Goal: Information Seeking & Learning: Find specific fact

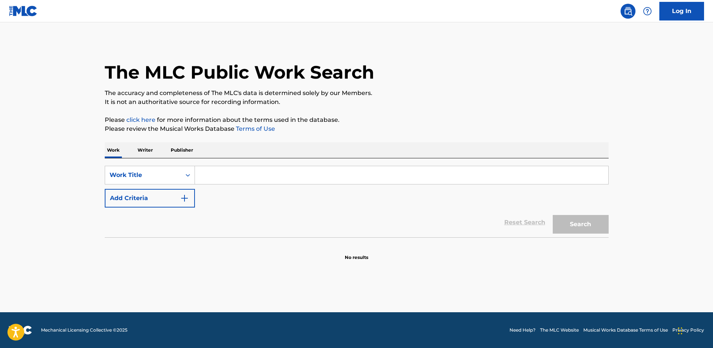
click at [211, 179] on input "Search Form" at bounding box center [401, 175] width 413 height 18
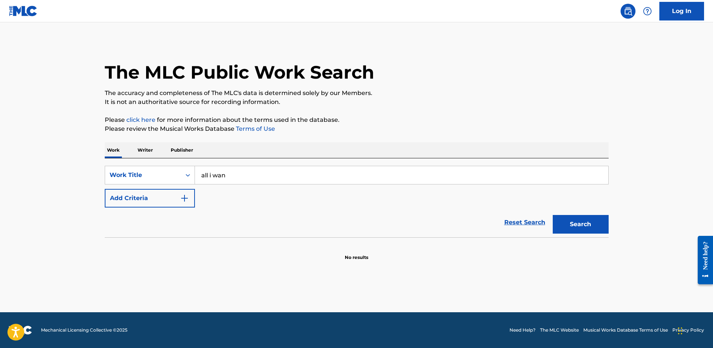
type input "all i want for christmas"
click at [147, 203] on button "Add Criteria" at bounding box center [150, 198] width 90 height 19
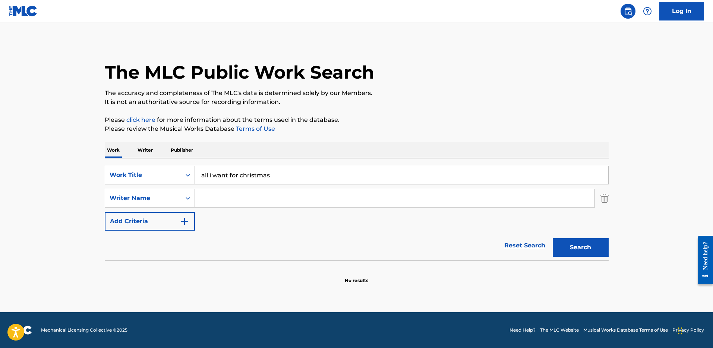
click at [222, 200] on input "Search Form" at bounding box center [394, 198] width 399 height 18
type input "[PERSON_NAME]"
click at [552, 238] on button "Search" at bounding box center [580, 247] width 56 height 19
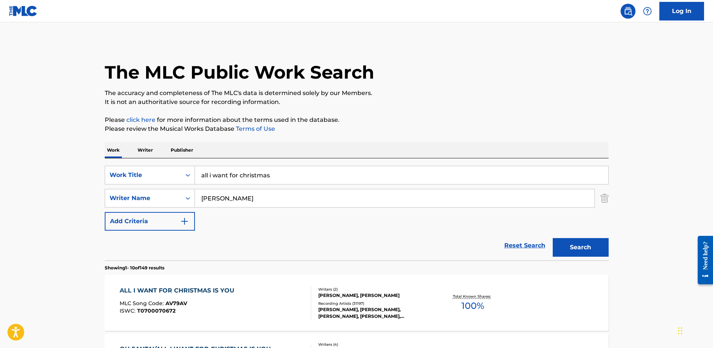
click at [388, 293] on div "[PERSON_NAME], [PERSON_NAME]" at bounding box center [374, 295] width 112 height 7
click at [245, 177] on input "all i want for christmas" at bounding box center [401, 175] width 413 height 18
type input "birds of a feather"
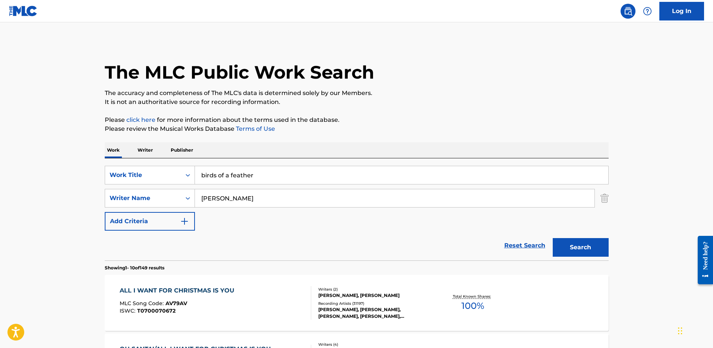
type input "[PERSON_NAME]"
click at [552, 238] on button "Search" at bounding box center [580, 247] width 56 height 19
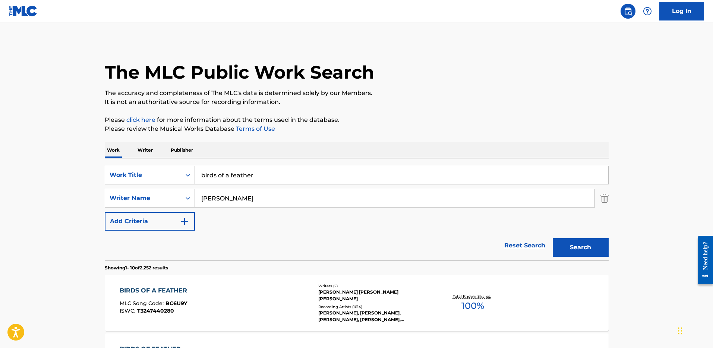
click at [182, 289] on div "BIRDS OF A FEATHER" at bounding box center [155, 290] width 71 height 9
click at [247, 178] on input "birds of a feather" at bounding box center [401, 175] width 413 height 18
type input "running up that hill"
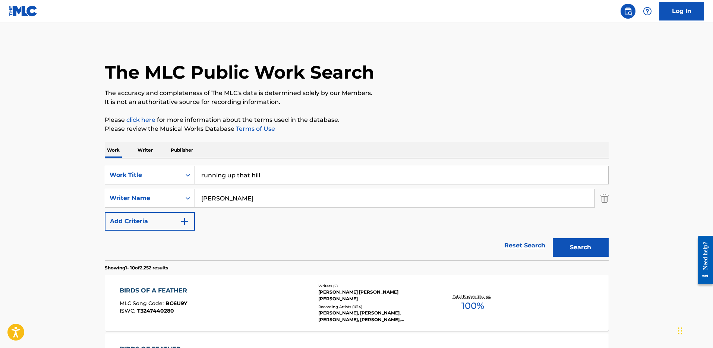
click at [552, 238] on button "Search" at bounding box center [580, 247] width 56 height 19
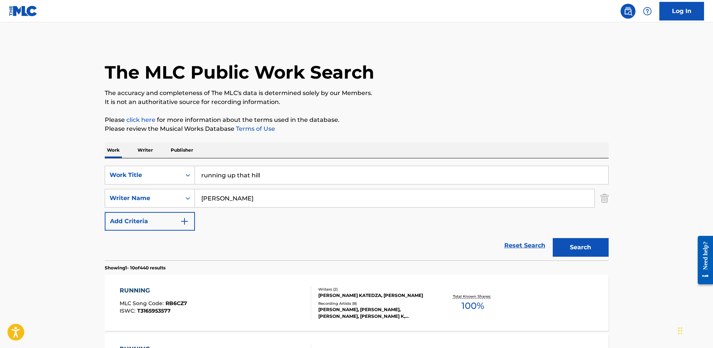
type input "[PERSON_NAME]"
click at [552, 238] on button "Search" at bounding box center [580, 247] width 56 height 19
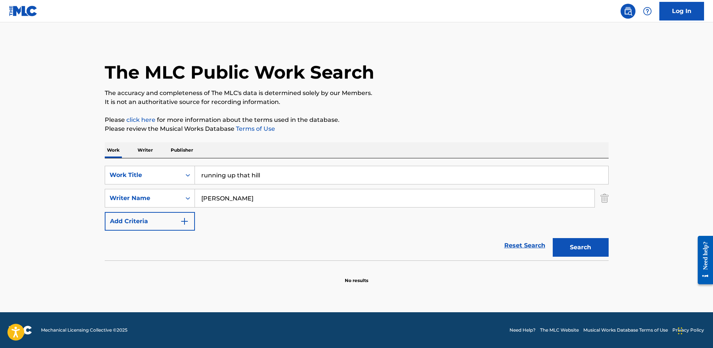
drag, startPoint x: 239, startPoint y: 175, endPoint x: 293, endPoint y: 176, distance: 54.0
click at [293, 176] on input "running up that hill" at bounding box center [401, 175] width 413 height 18
type input "running up"
click at [552, 238] on button "Search" at bounding box center [580, 247] width 56 height 19
drag, startPoint x: 190, startPoint y: 178, endPoint x: 174, endPoint y: 176, distance: 16.5
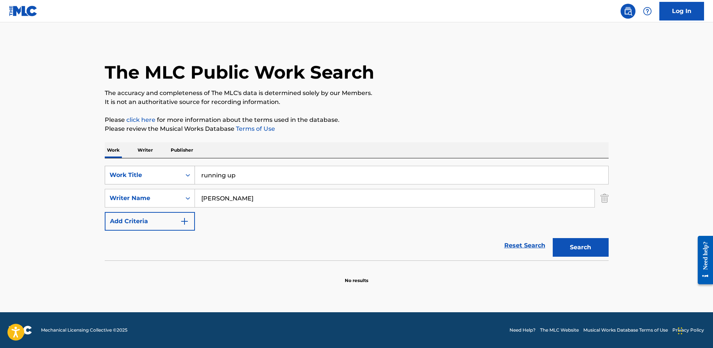
click at [173, 177] on div "SearchWithCriteriaf729d9e4-7556-4bd5-813f-388877efab5c Work Title running up" at bounding box center [357, 175] width 504 height 19
click at [228, 200] on input "[PERSON_NAME]" at bounding box center [394, 198] width 399 height 18
click at [231, 176] on input "Search Form" at bounding box center [401, 175] width 413 height 18
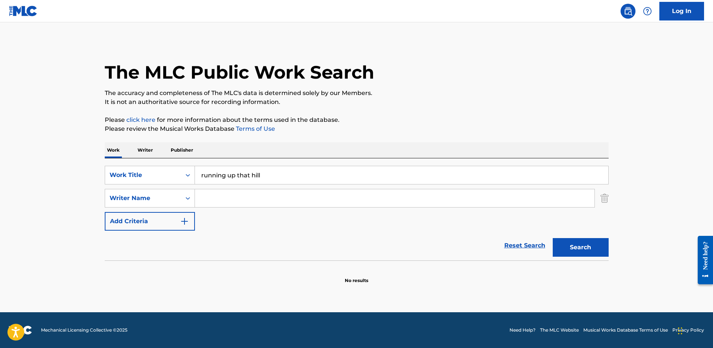
click at [552, 238] on button "Search" at bounding box center [580, 247] width 56 height 19
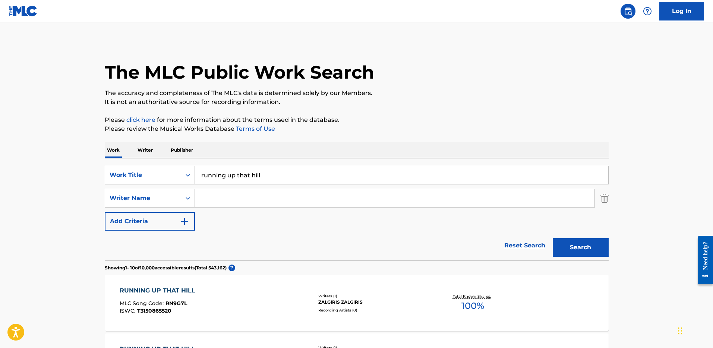
click at [218, 178] on input "running up that hill" at bounding box center [401, 175] width 413 height 18
paste input "Running Up That Hill (A Deal With [DEMOGRAPHIC_DATA]) Song by [PERSON_NAME] ‧ 1…"
drag, startPoint x: 322, startPoint y: 178, endPoint x: 475, endPoint y: 180, distance: 153.5
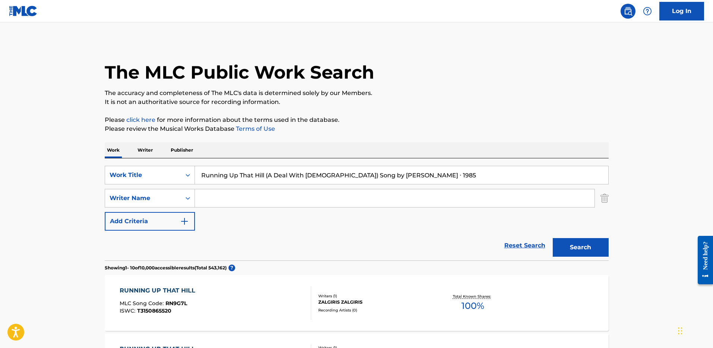
click at [475, 180] on input "Running Up That Hill (A Deal With [DEMOGRAPHIC_DATA]) Song by [PERSON_NAME] ‧ 1…" at bounding box center [401, 175] width 413 height 18
click at [552, 238] on button "Search" at bounding box center [580, 247] width 56 height 19
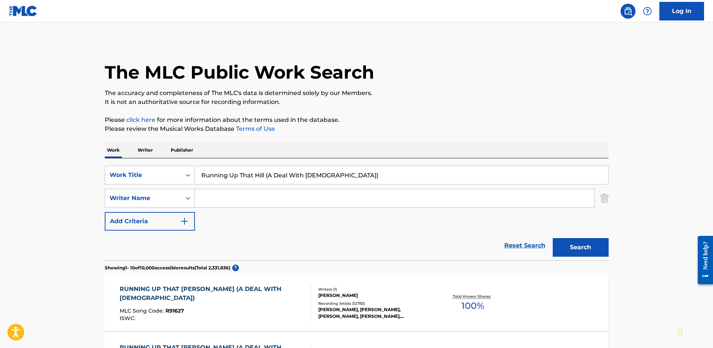
click at [353, 296] on div "[PERSON_NAME]" at bounding box center [374, 295] width 112 height 7
click at [288, 178] on input "Running Up That Hill (A Deal With [DEMOGRAPHIC_DATA])" at bounding box center [401, 175] width 413 height 18
type input "blinding lights"
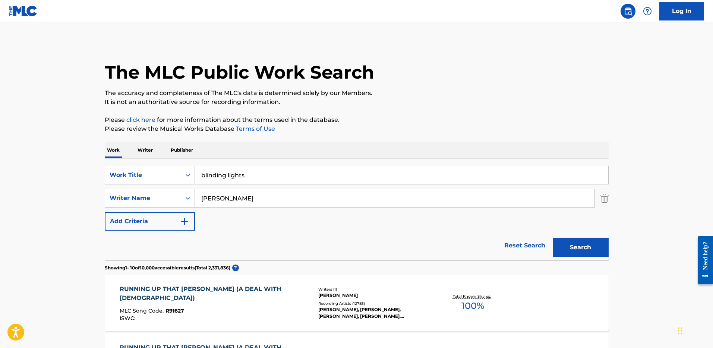
type input "[PERSON_NAME]"
click at [552, 238] on button "Search" at bounding box center [580, 247] width 56 height 19
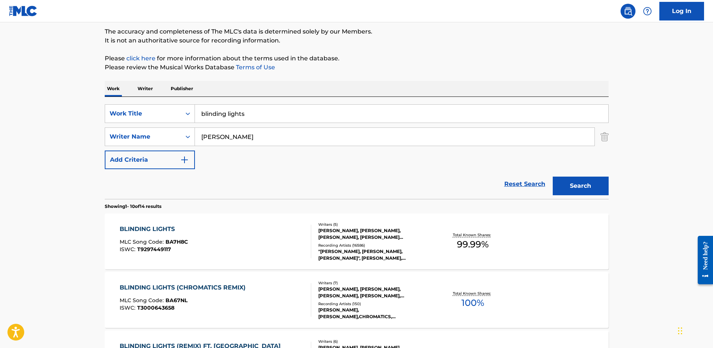
scroll to position [68, 0]
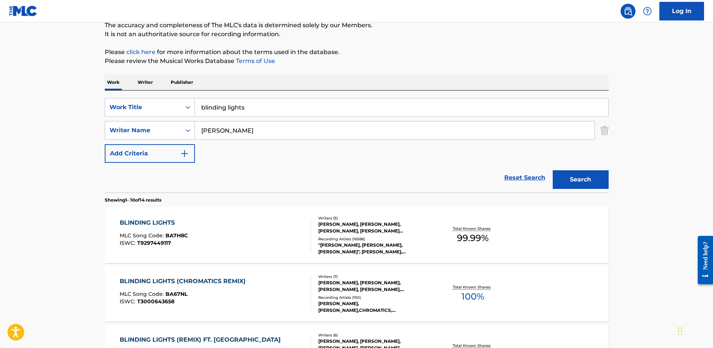
click at [340, 226] on div "[PERSON_NAME], [PERSON_NAME], [PERSON_NAME], [PERSON_NAME] [PERSON_NAME] [PERSO…" at bounding box center [374, 227] width 112 height 13
